Goal: Find contact information: Find contact information

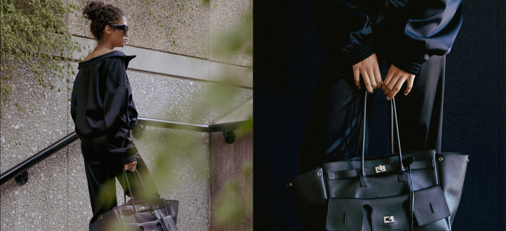
scroll to position [778, 0]
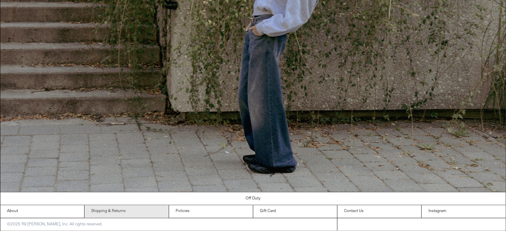
click at [99, 213] on link "Shipping & Returns" at bounding box center [127, 211] width 84 height 13
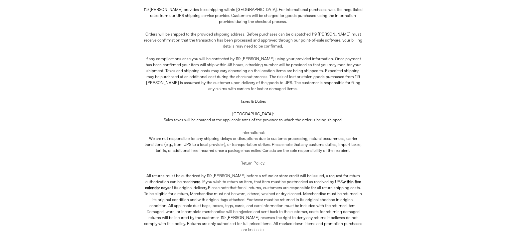
scroll to position [118, 0]
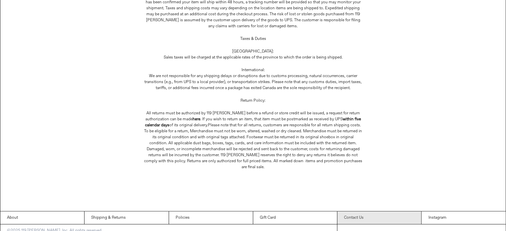
click at [349, 212] on link "Contact Us" at bounding box center [380, 218] width 84 height 13
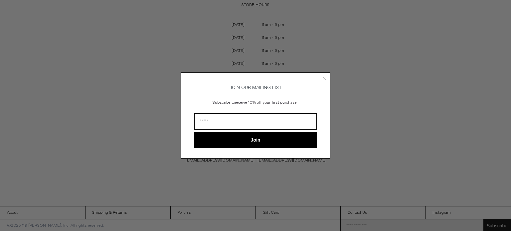
click at [323, 78] on circle "Close dialog" at bounding box center [325, 78] width 6 height 6
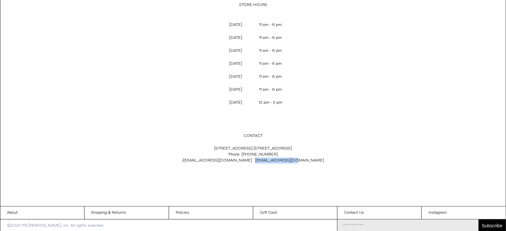
drag, startPoint x: 301, startPoint y: 160, endPoint x: 250, endPoint y: 156, distance: 51.5
click at [254, 160] on p "[STREET_ADDRESS] [GEOGRAPHIC_DATA] 1C4 Phone: [PHONE_NUMBER] i [EMAIL_ADDRESS][…" at bounding box center [253, 155] width 220 height 25
copy link "[EMAIL_ADDRESS][DOMAIN_NAME]"
